Goal: Information Seeking & Learning: Learn about a topic

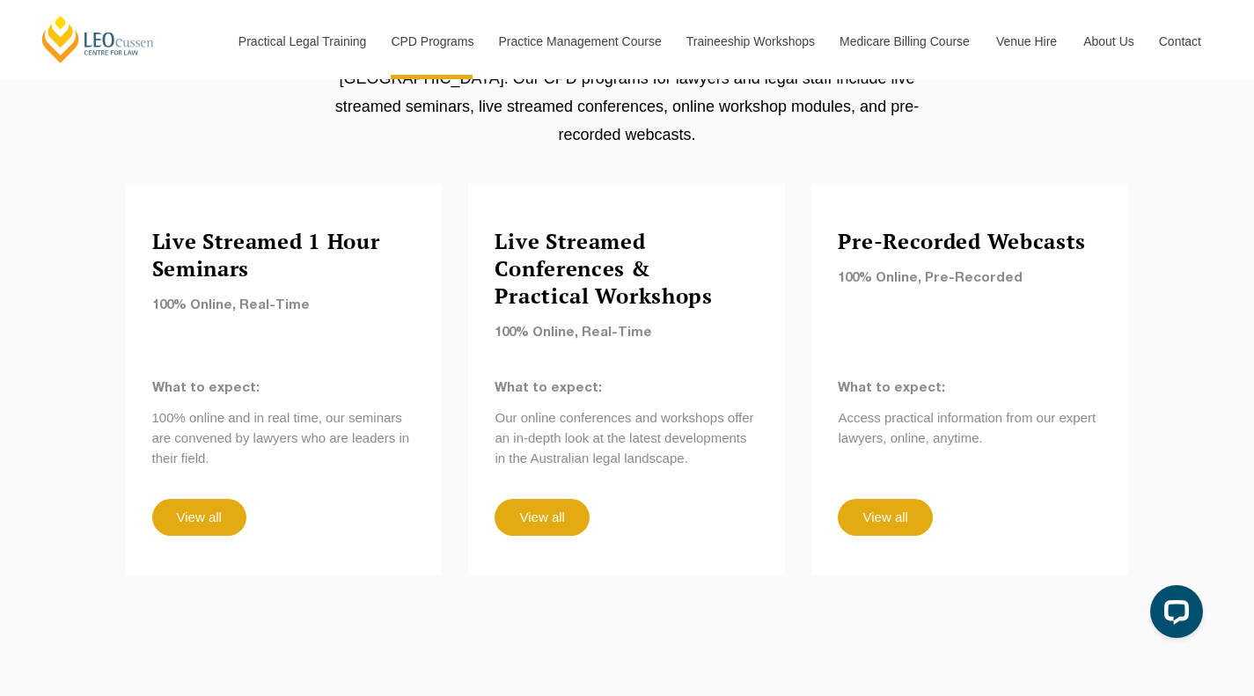
scroll to position [1521, 0]
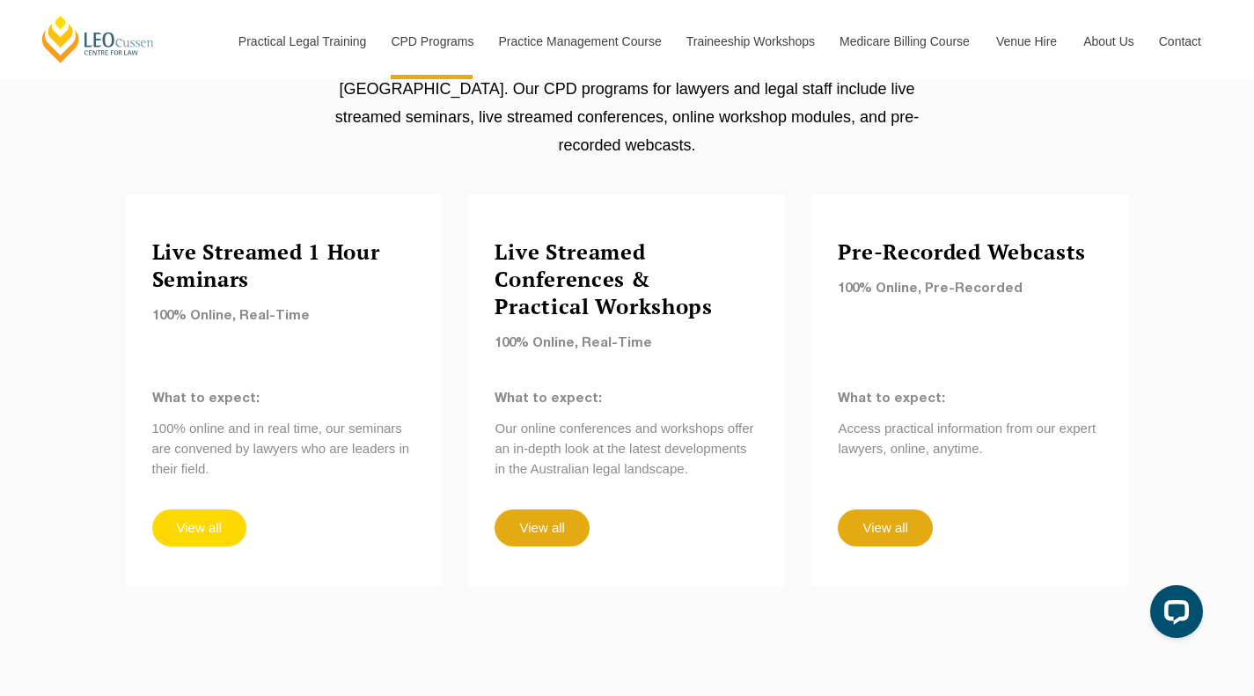
click at [184, 510] on link "View all" at bounding box center [199, 528] width 94 height 37
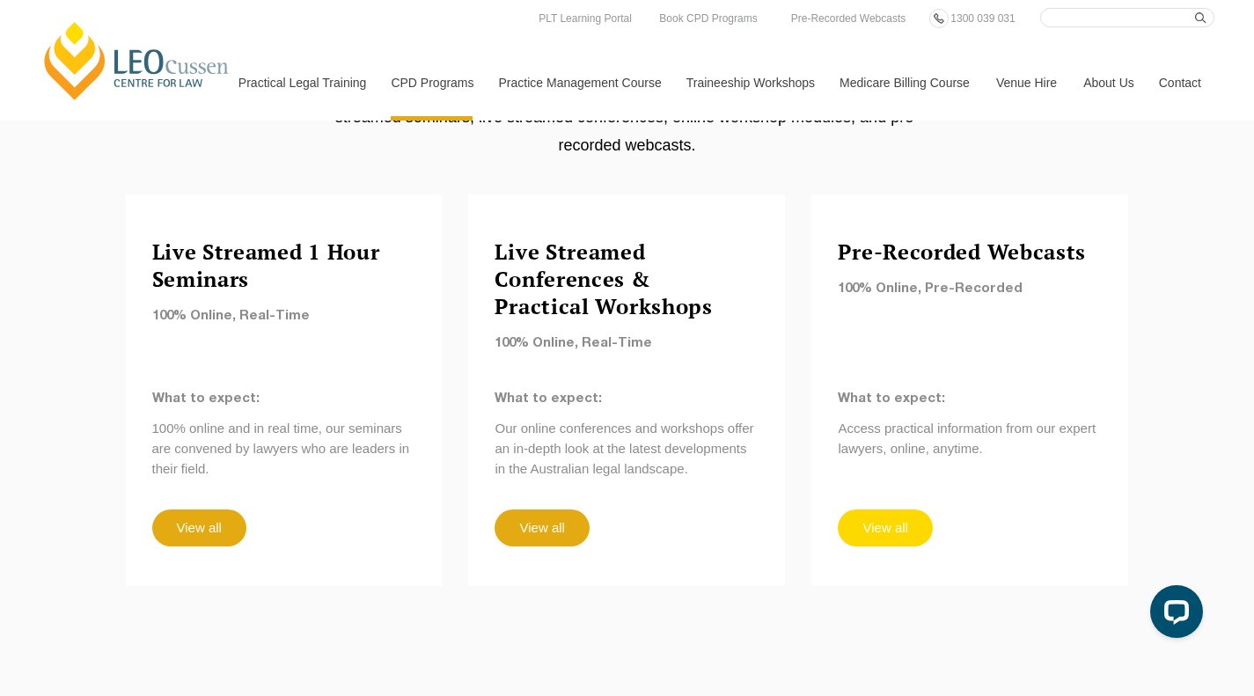
click at [904, 510] on link "View all" at bounding box center [885, 528] width 94 height 37
click at [554, 510] on link "View all" at bounding box center [542, 528] width 94 height 37
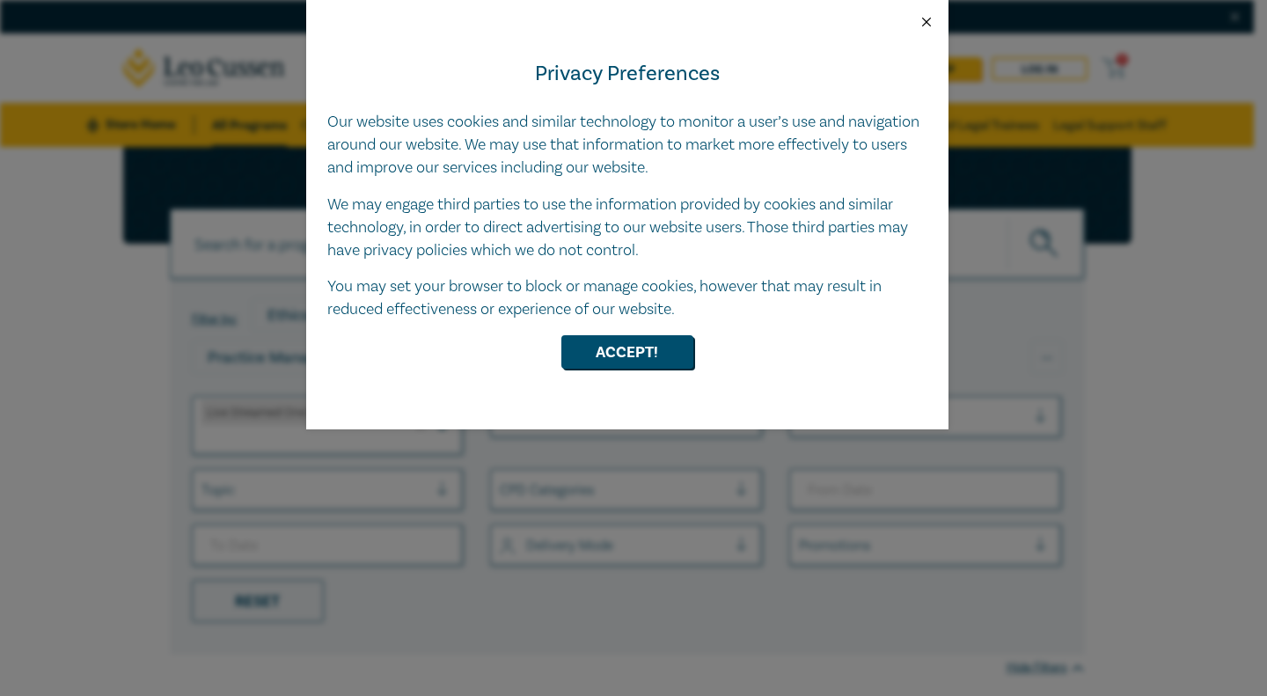
click at [923, 18] on button "Close" at bounding box center [927, 22] width 16 height 16
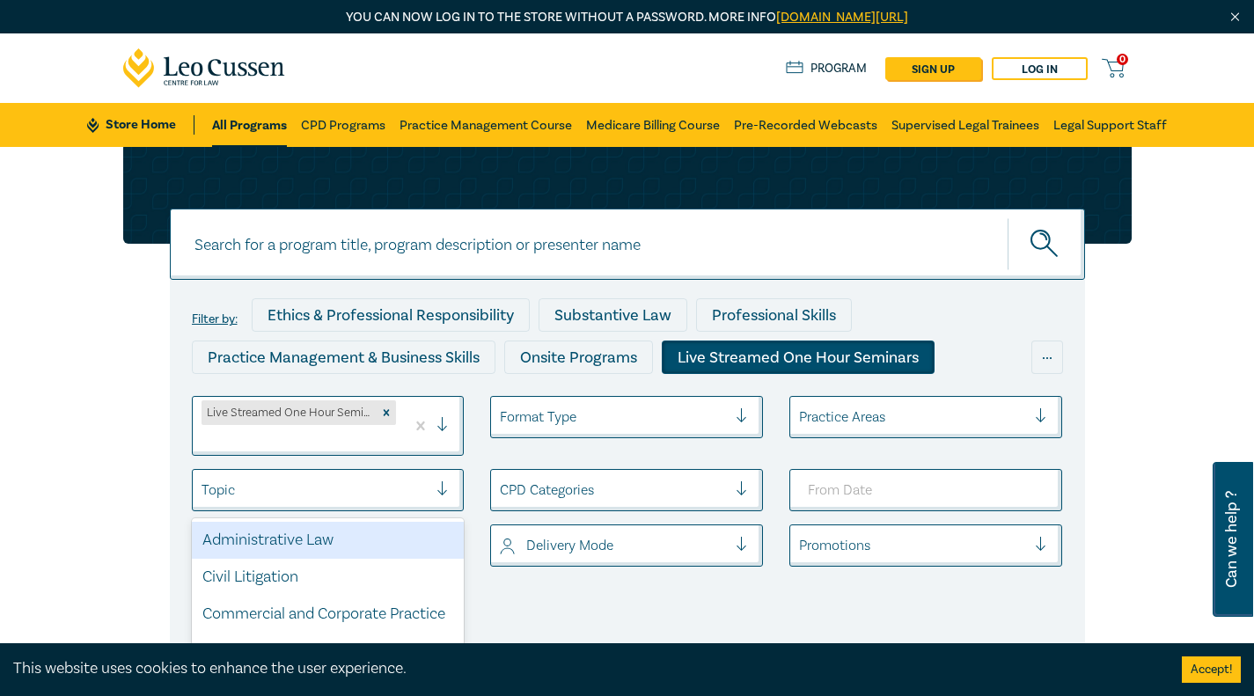
click at [451, 489] on div at bounding box center [449, 490] width 26 height 18
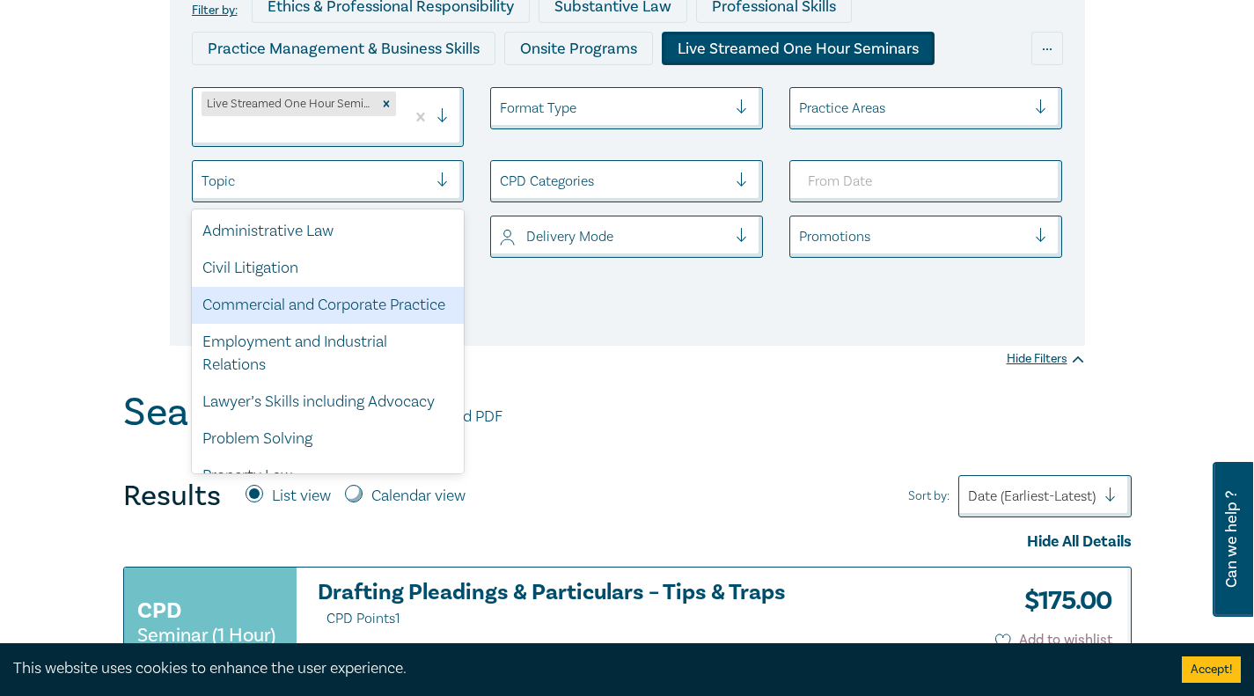
click at [528, 312] on ul "Live Streamed One Hour Seminars Format Type Practice Areas option Commercial an…" at bounding box center [628, 200] width 898 height 226
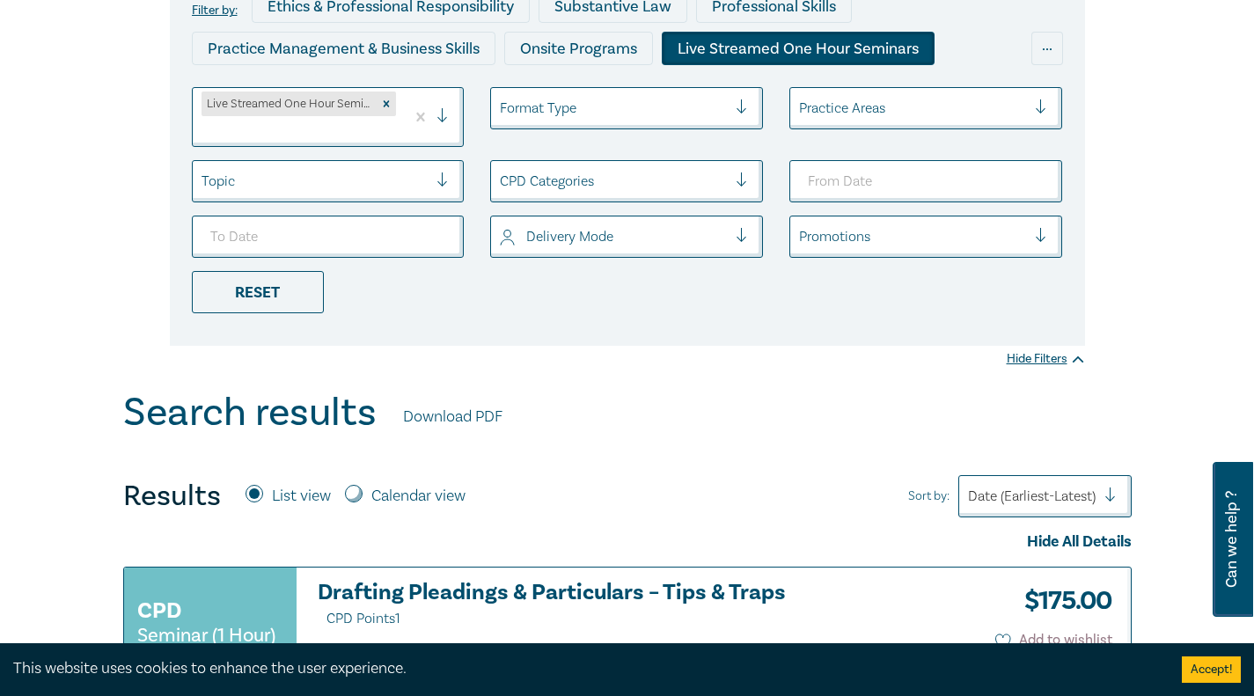
click at [726, 177] on div at bounding box center [613, 181] width 227 height 23
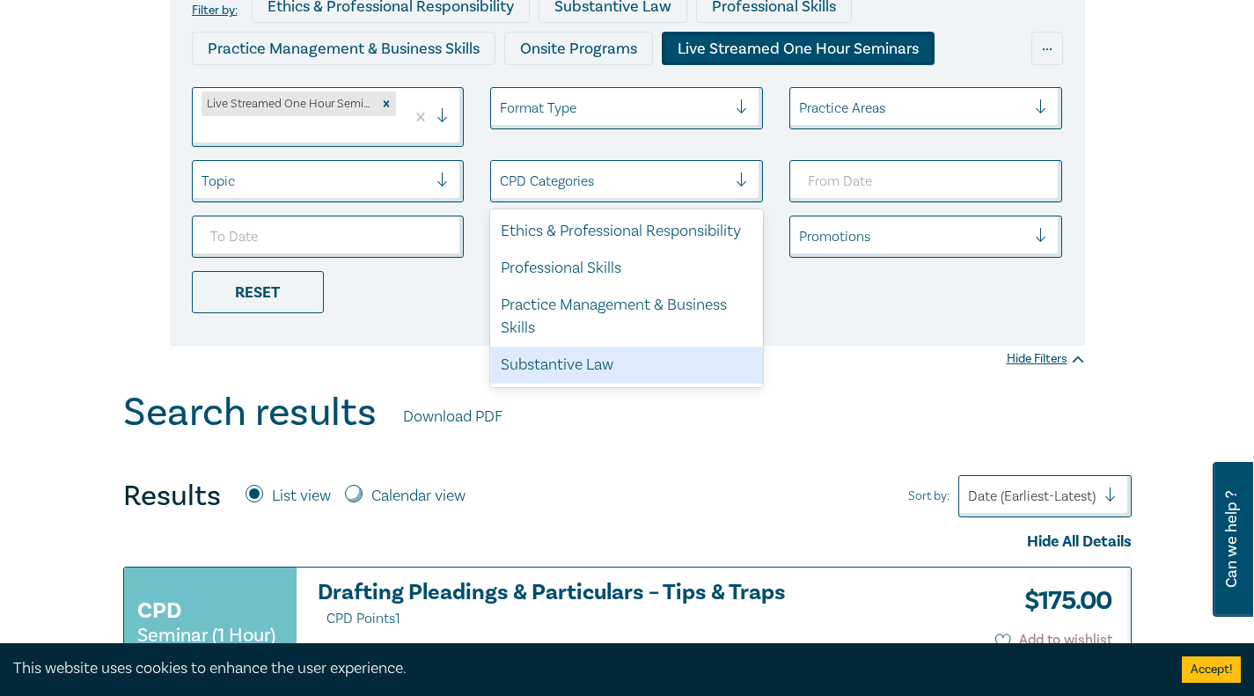
click at [606, 381] on div "Substantive Law" at bounding box center [626, 365] width 273 height 37
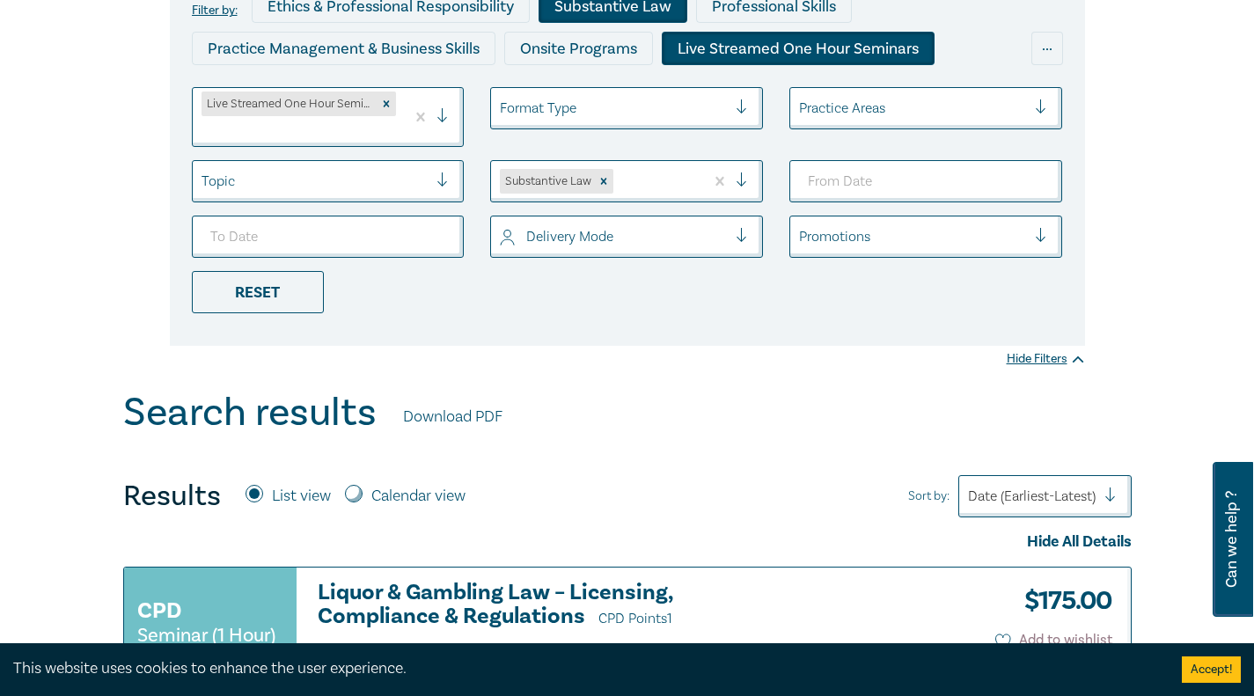
click at [984, 114] on div at bounding box center [912, 108] width 227 height 23
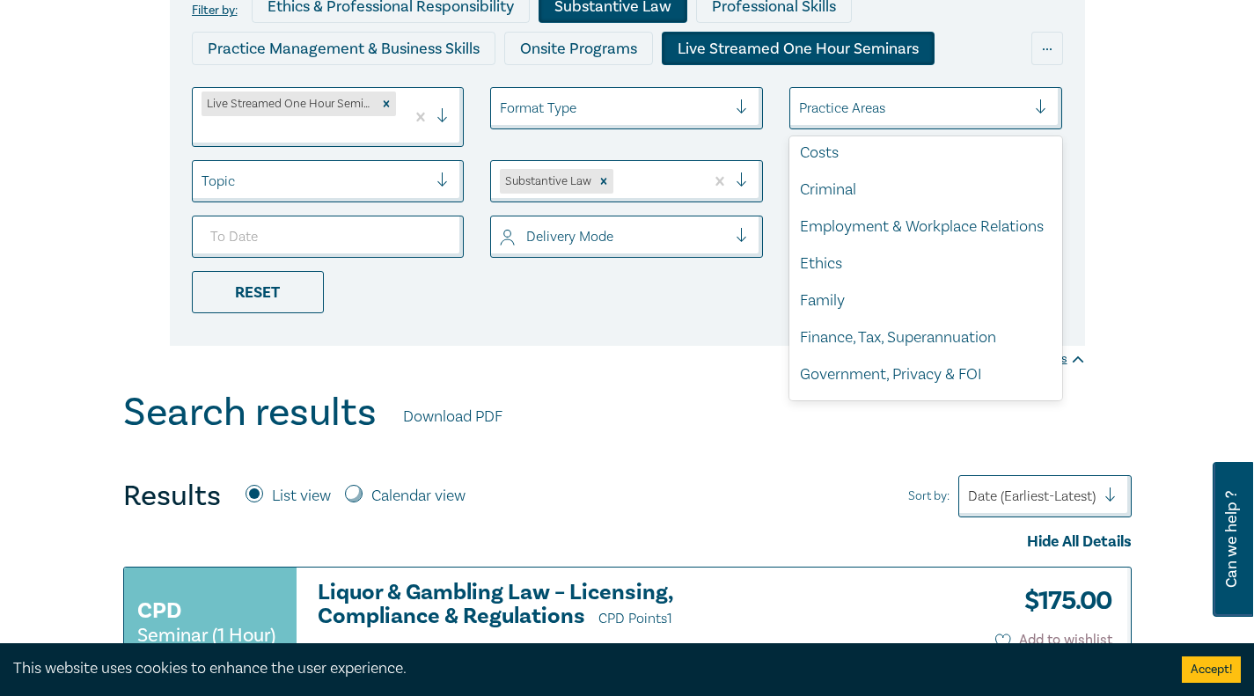
scroll to position [183, 0]
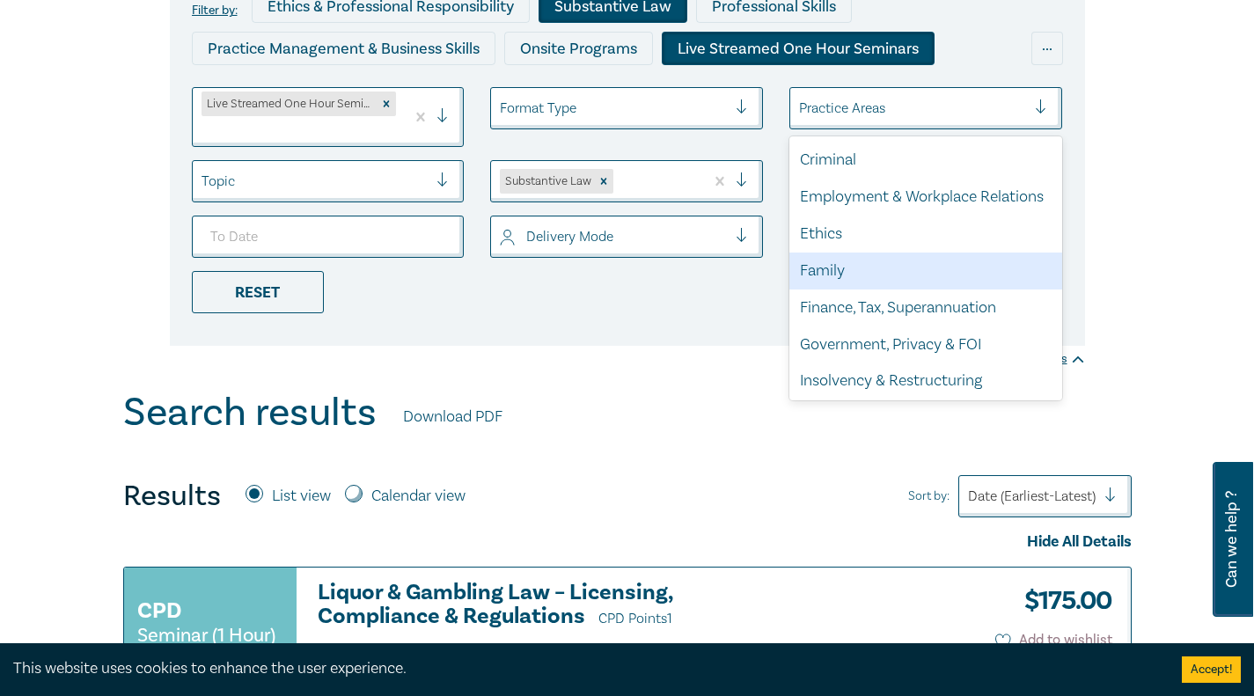
click at [847, 290] on div "Family" at bounding box center [925, 271] width 273 height 37
